Goal: Find specific page/section: Find specific page/section

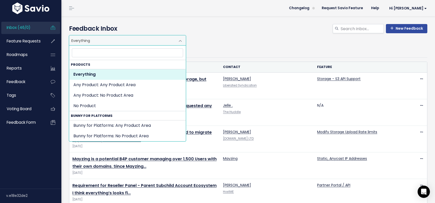
click at [181, 39] on span at bounding box center [180, 41] width 10 height 10
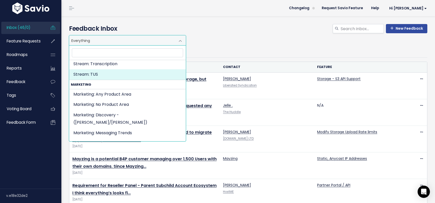
scroll to position [1049, 0]
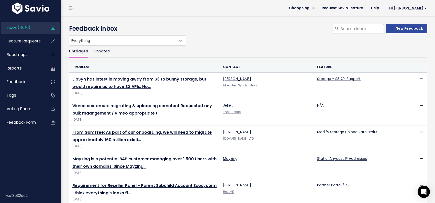
click at [249, 44] on div "Everything Any Product: Any Product Area Any Product: No Product Area No Produc…" at bounding box center [247, 40] width 358 height 10
click at [38, 42] on span "Feature Requests" at bounding box center [24, 40] width 34 height 5
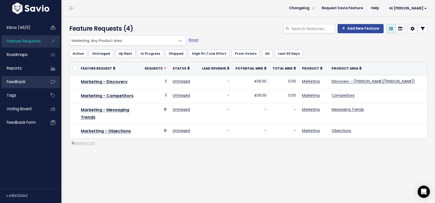
click at [14, 83] on span "Feedback" at bounding box center [16, 81] width 19 height 5
